Goal: Check status: Check status

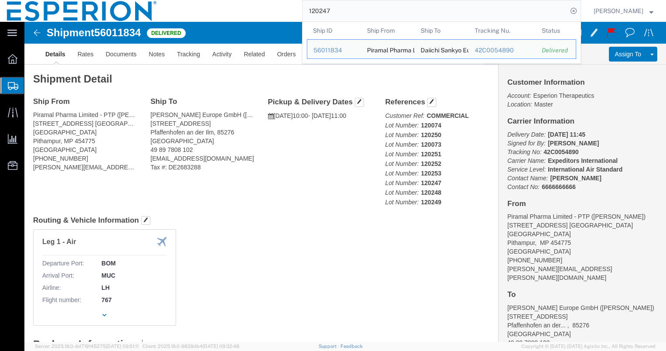
drag, startPoint x: 345, startPoint y: 14, endPoint x: 305, endPoint y: 10, distance: 40.3
click at [305, 10] on div "120247 Ship ID Ship From Ship To Tracking Nu. Status Ship ID 56011834 Ship From…" at bounding box center [372, 11] width 417 height 22
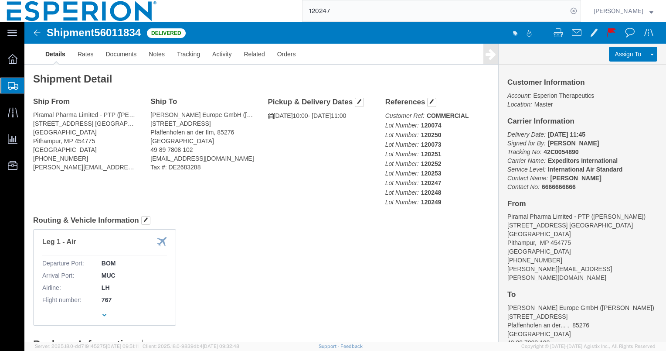
paste input "54073685"
click at [305, 10] on div "54073685" at bounding box center [372, 11] width 417 height 22
click at [580, 9] on icon at bounding box center [574, 11] width 12 height 12
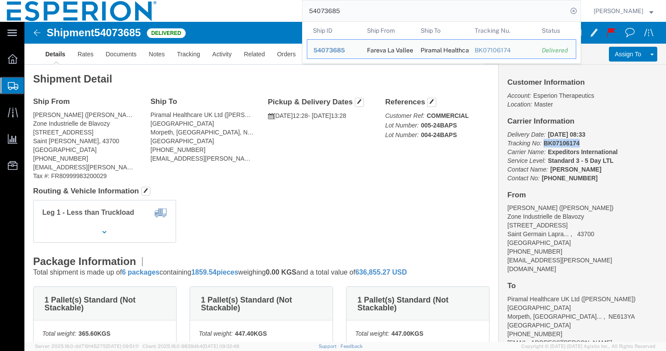
drag, startPoint x: 553, startPoint y: 119, endPoint x: 515, endPoint y: 120, distance: 37.5
click p "Delivery Date: [DATE] 08:33 Tracking No: BK07106174 Carrier Name: Expeditors In…"
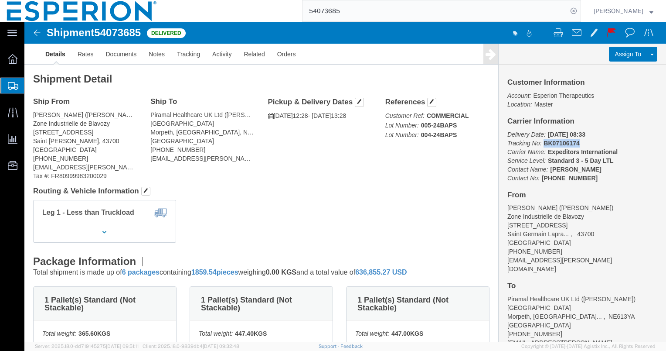
copy b "BK07106174"
click link "Tracking"
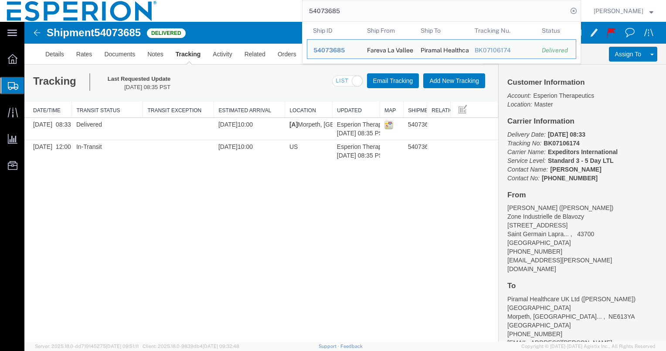
drag, startPoint x: 352, startPoint y: 15, endPoint x: 301, endPoint y: 5, distance: 51.9
click at [301, 5] on div "54073685 Ship ID Ship From Ship To Tracking Nu. Status Ship ID 54073685 Ship Fr…" at bounding box center [372, 11] width 417 height 22
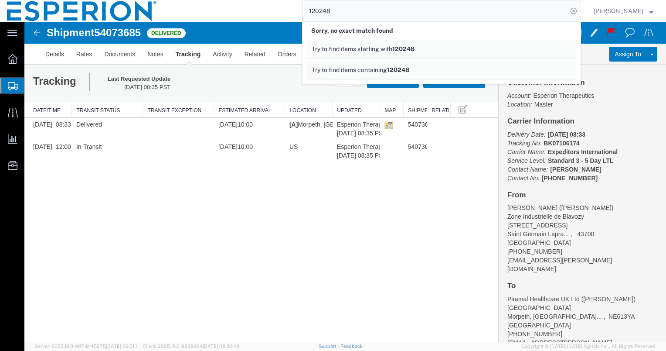
drag, startPoint x: 351, startPoint y: 9, endPoint x: 295, endPoint y: 3, distance: 56.1
click at [295, 3] on div "120248 Sorry, no exact match found Try to find items starting with 120248 Try t…" at bounding box center [372, 11] width 417 height 22
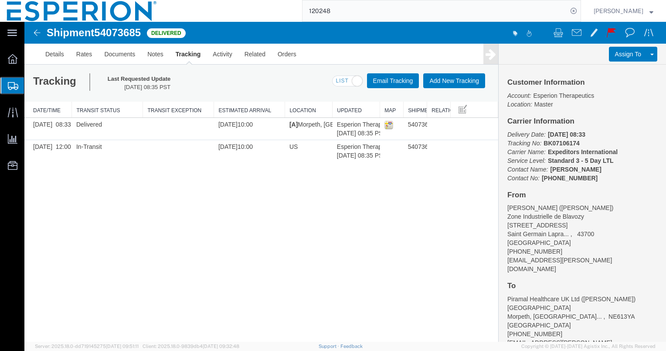
paste input "007-24BAPS"
type input "007-24BAPS"
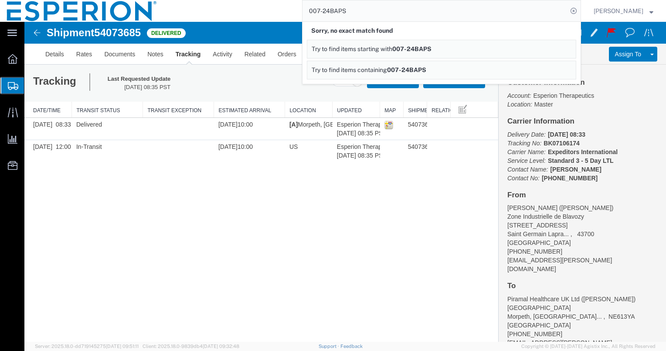
click at [14, 84] on icon at bounding box center [13, 86] width 10 height 8
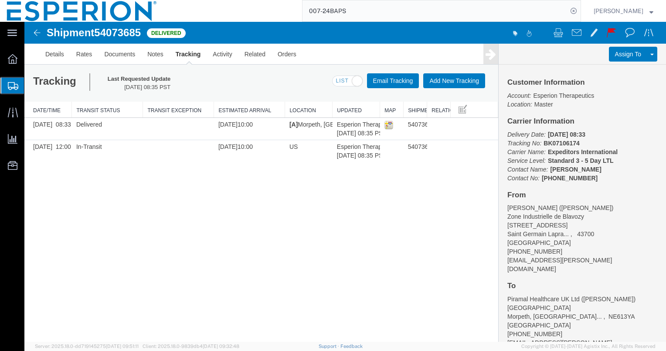
click at [0, 0] on span "Shipment Manager" at bounding box center [0, 0] width 0 height 0
click at [16, 58] on icon at bounding box center [13, 59] width 10 height 10
